Goal: Navigation & Orientation: Understand site structure

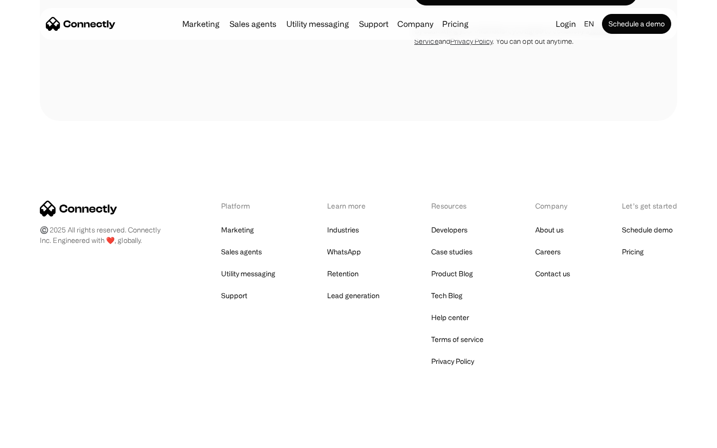
scroll to position [1460, 0]
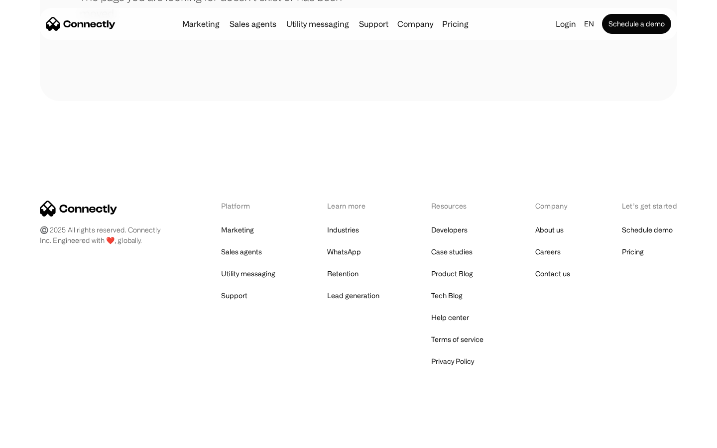
scroll to position [182, 0]
